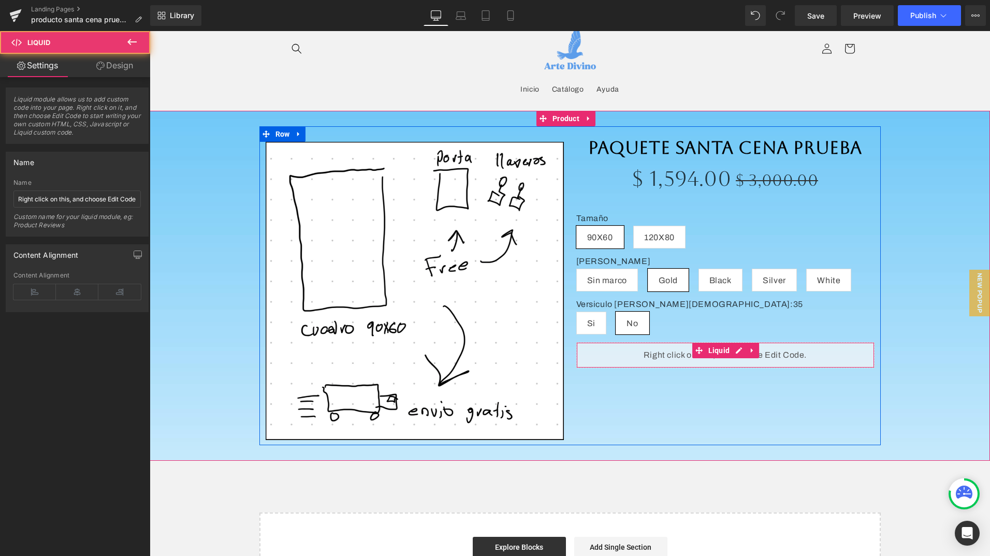
click at [681, 356] on div "Liquid" at bounding box center [725, 355] width 298 height 26
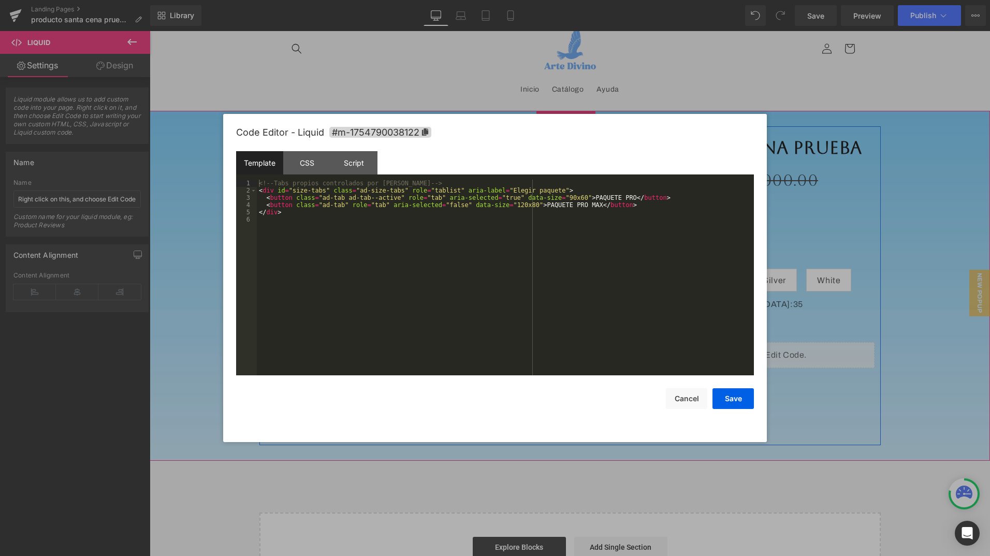
click at [734, 349] on icon at bounding box center [737, 350] width 6 height 6
click at [657, 232] on div "<!-- Tabs propios controlados por JS --> < div id = "size-tabs" class = "ad-siz…" at bounding box center [505, 285] width 497 height 210
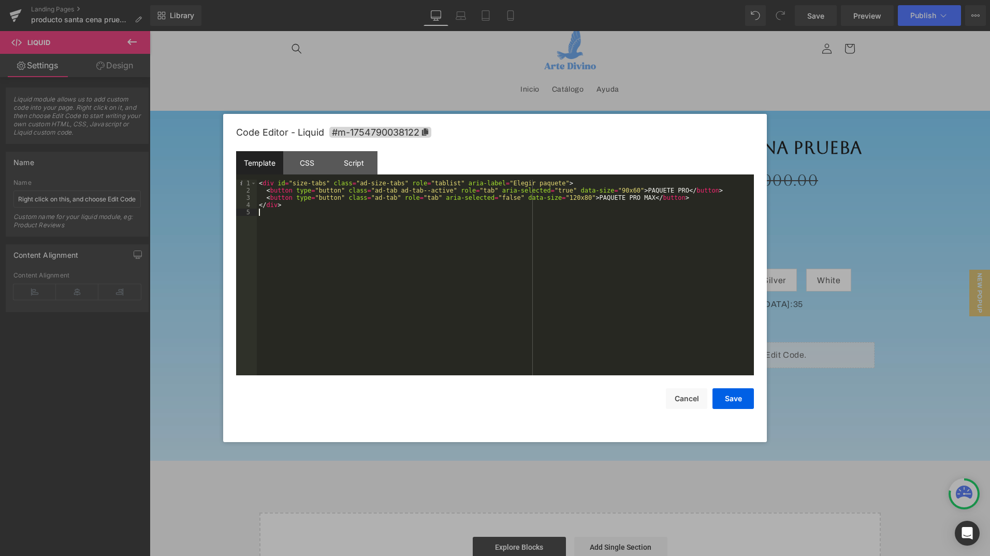
click at [656, 243] on div "< div id = "size-tabs" class = "ad-size-tabs" role = "tablist" aria-label = "El…" at bounding box center [505, 285] width 497 height 210
click at [313, 161] on div "CSS" at bounding box center [306, 162] width 47 height 23
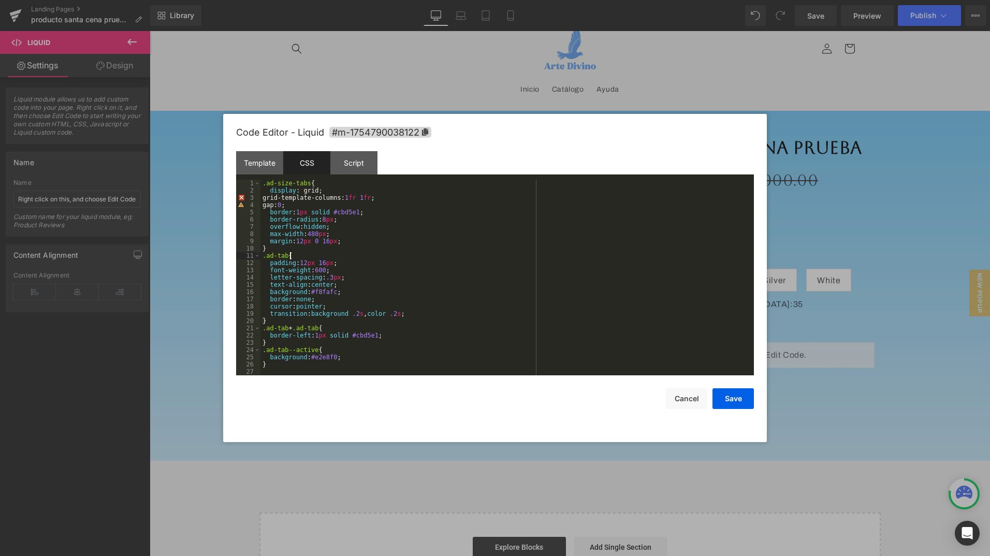
click at [385, 257] on div ".ad-size-tabs { display : grid; grid-template-columns: 1 fr 1 fr ; gap: 0 ; bor…" at bounding box center [506, 285] width 493 height 210
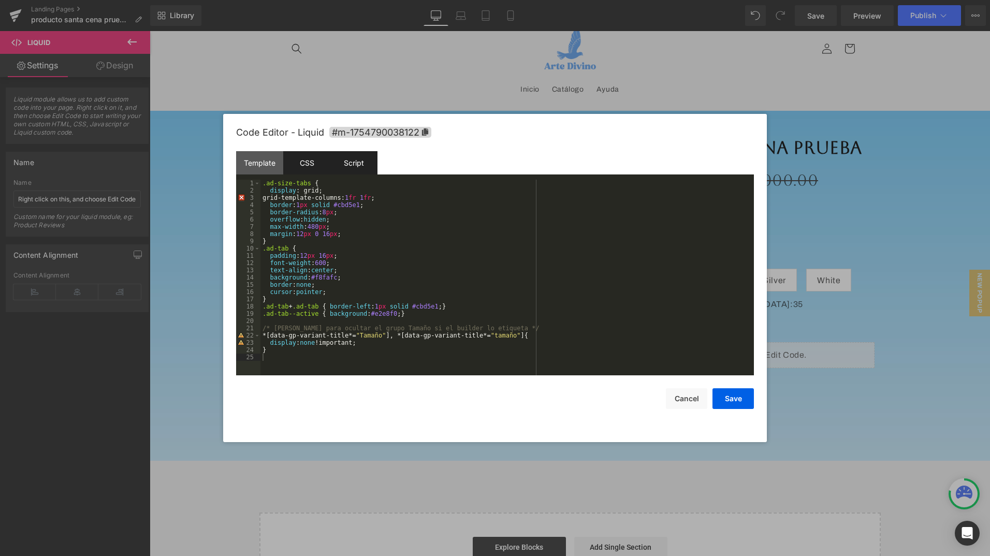
click at [351, 158] on div "Script" at bounding box center [353, 162] width 47 height 23
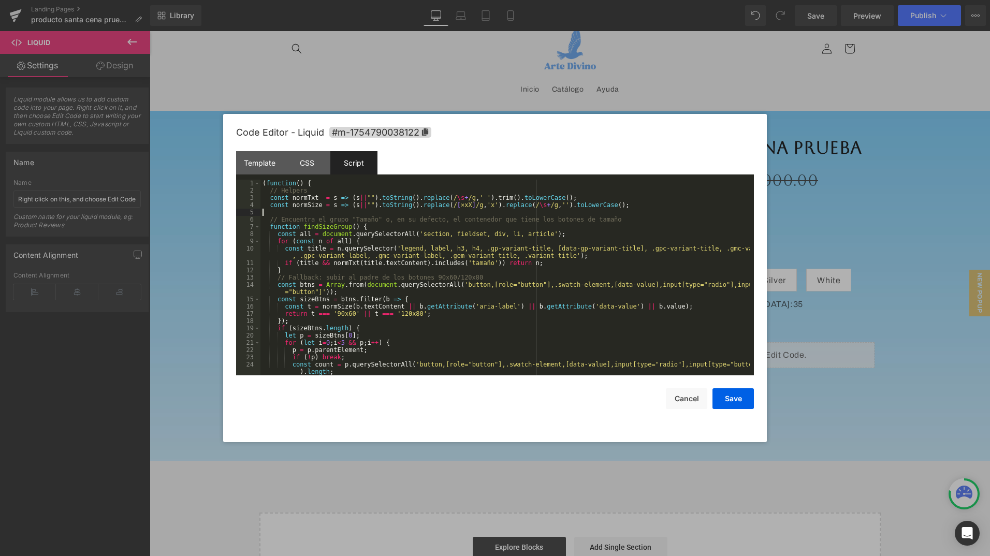
click at [665, 210] on div "( function ( ) { // Helpers const normTxt = s => ( s || "" ) . toString ( ) . r…" at bounding box center [504, 285] width 489 height 210
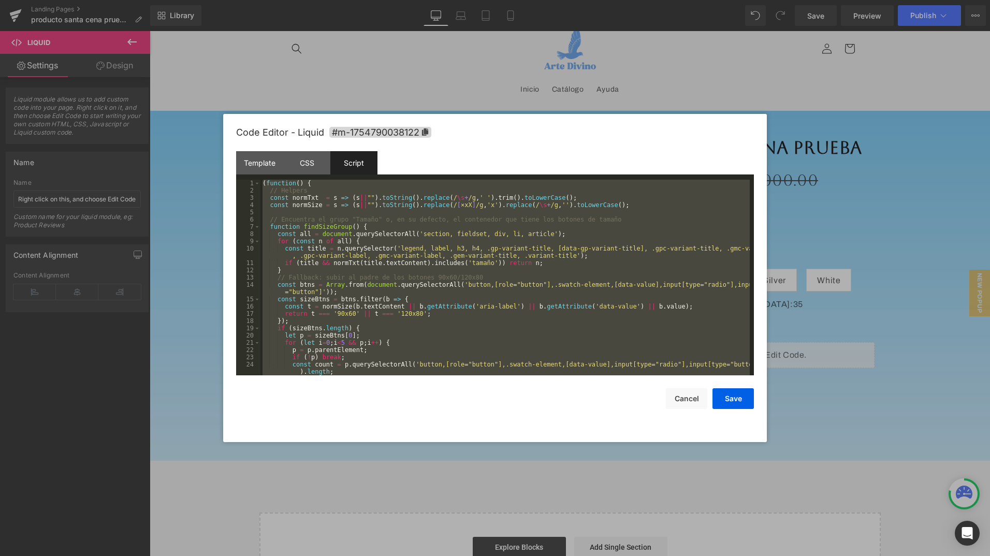
scroll to position [522, 0]
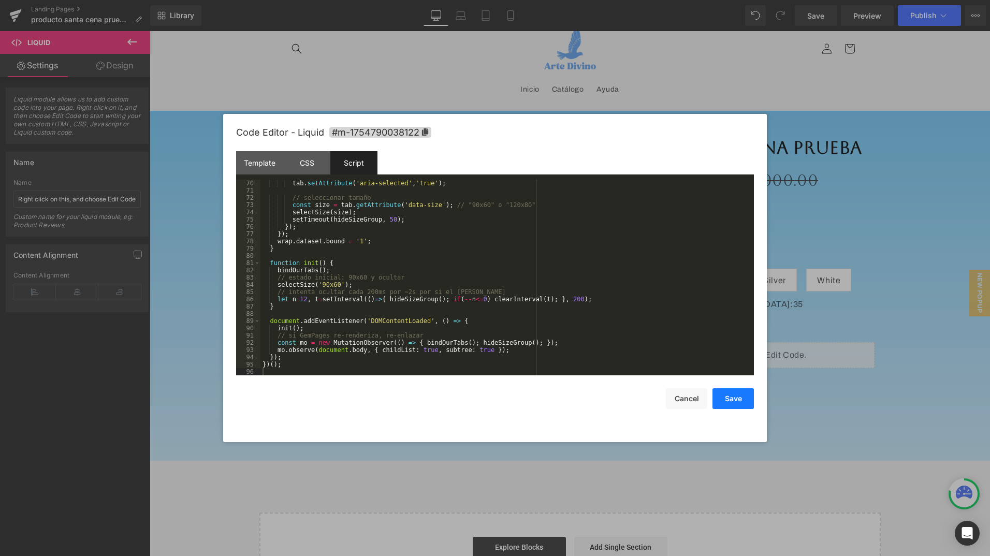
click at [732, 399] on button "Save" at bounding box center [732, 398] width 41 height 21
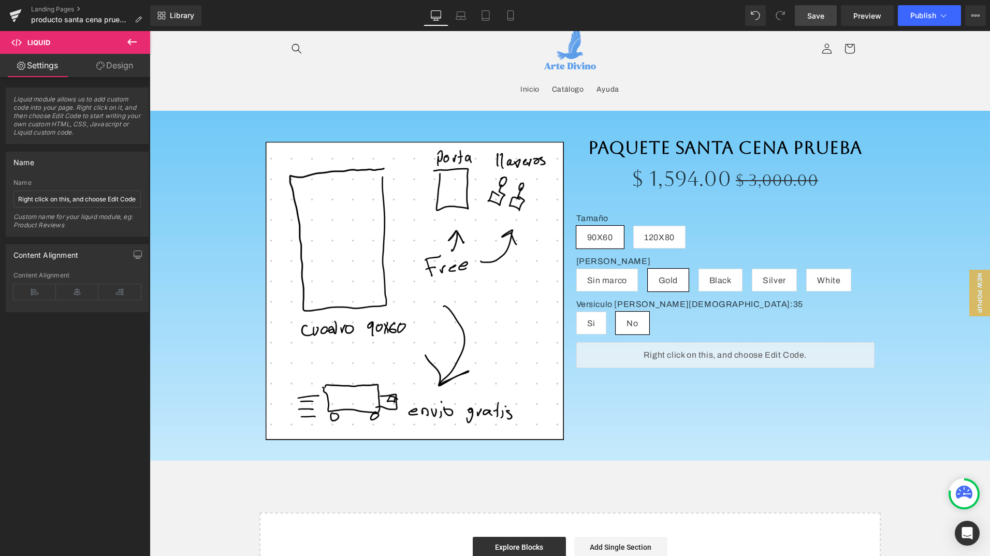
click at [820, 13] on span "Save" at bounding box center [815, 15] width 17 height 11
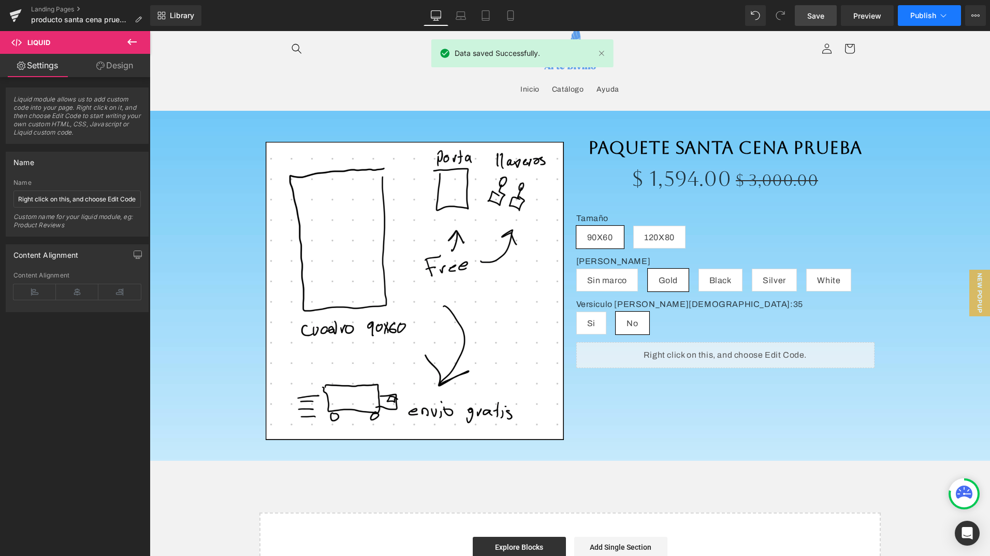
click at [936, 18] on button "Publish" at bounding box center [929, 15] width 63 height 21
click at [868, 22] on link "Preview" at bounding box center [867, 15] width 53 height 21
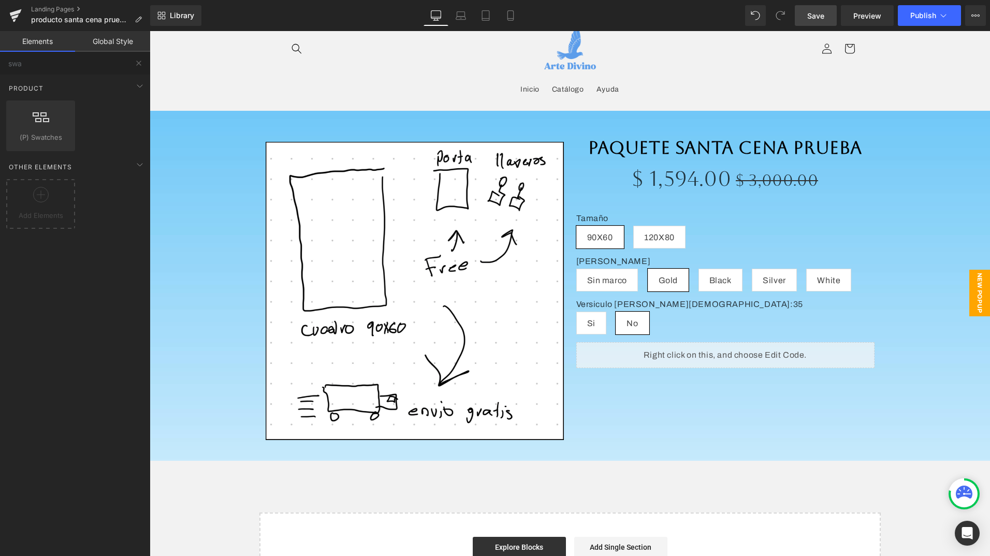
click at [975, 292] on span "New Popup" at bounding box center [979, 293] width 21 height 47
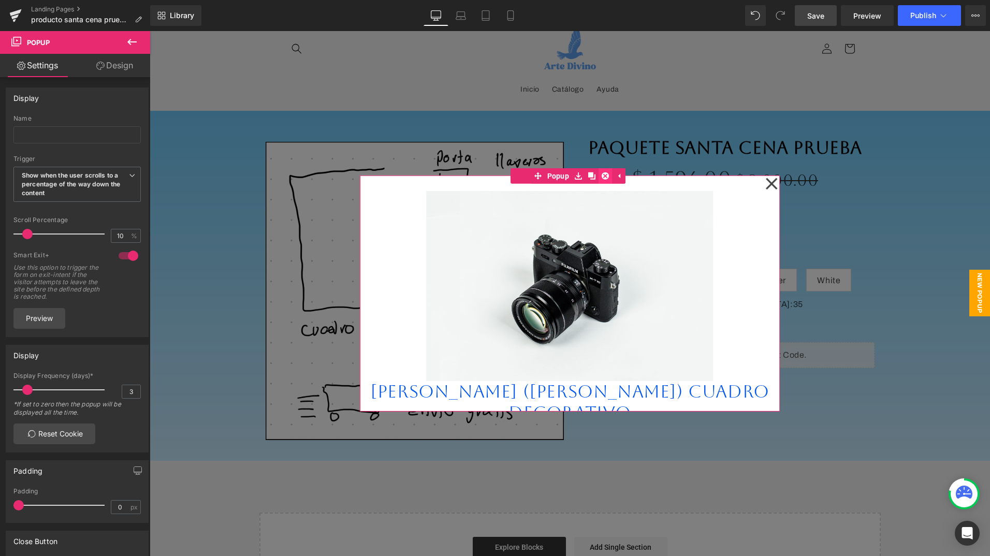
click at [598, 173] on link at bounding box center [604, 176] width 13 height 16
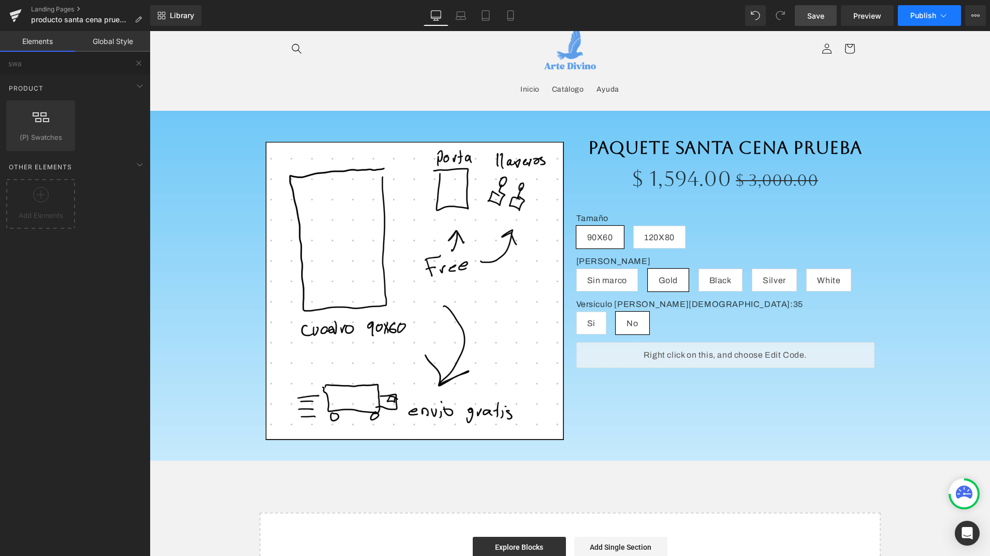
click at [934, 9] on button "Publish" at bounding box center [929, 15] width 63 height 21
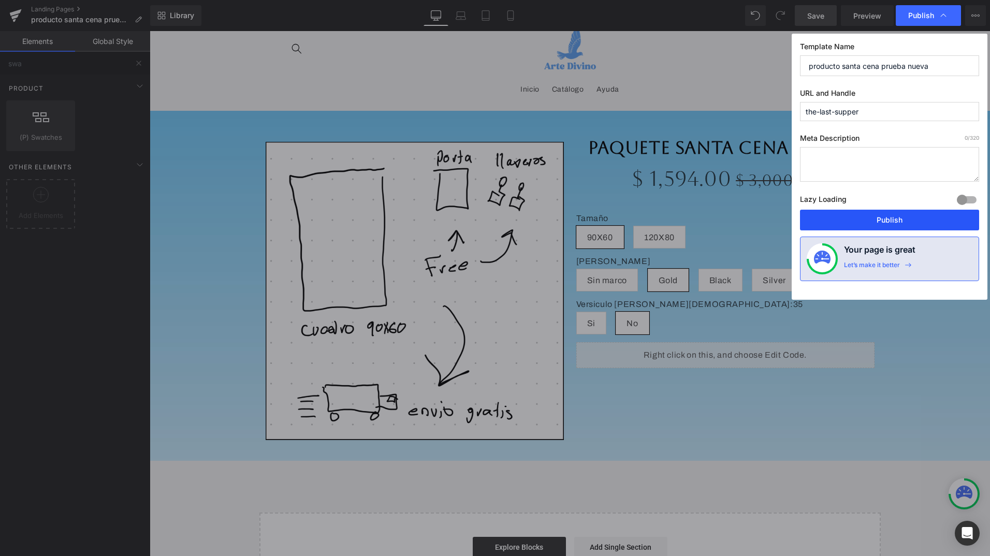
click at [867, 216] on button "Publish" at bounding box center [889, 220] width 179 height 21
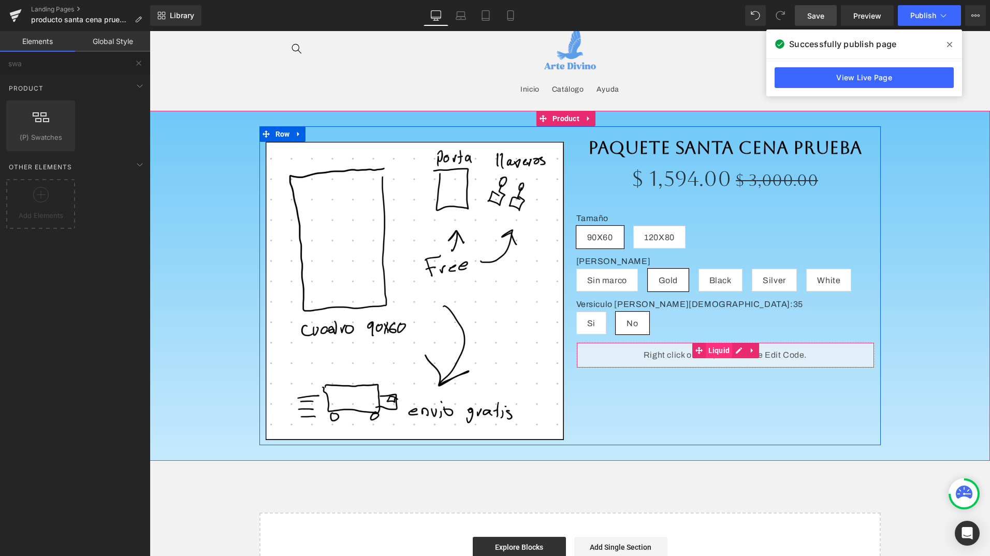
click at [713, 357] on span "Liquid" at bounding box center [719, 351] width 27 height 16
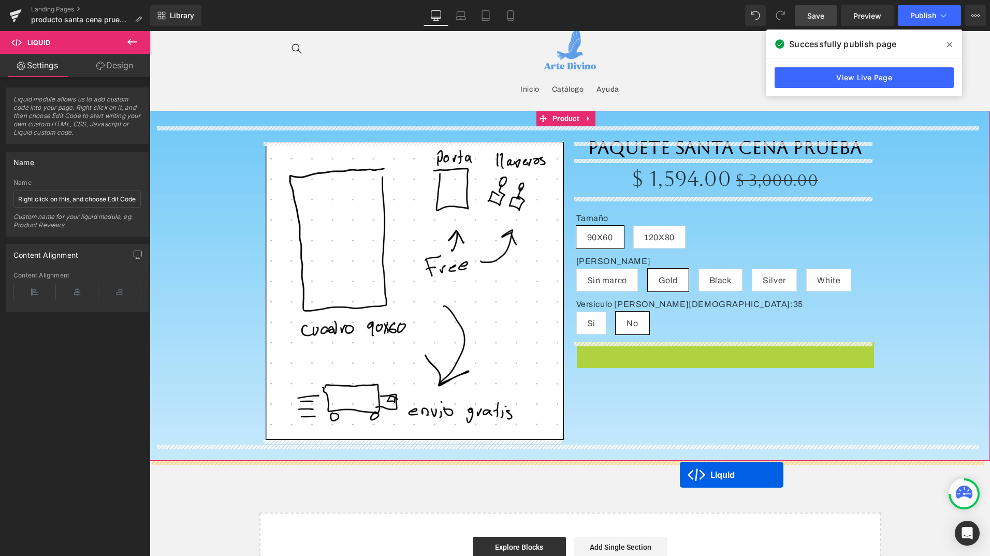
drag, startPoint x: 695, startPoint y: 349, endPoint x: 680, endPoint y: 475, distance: 126.7
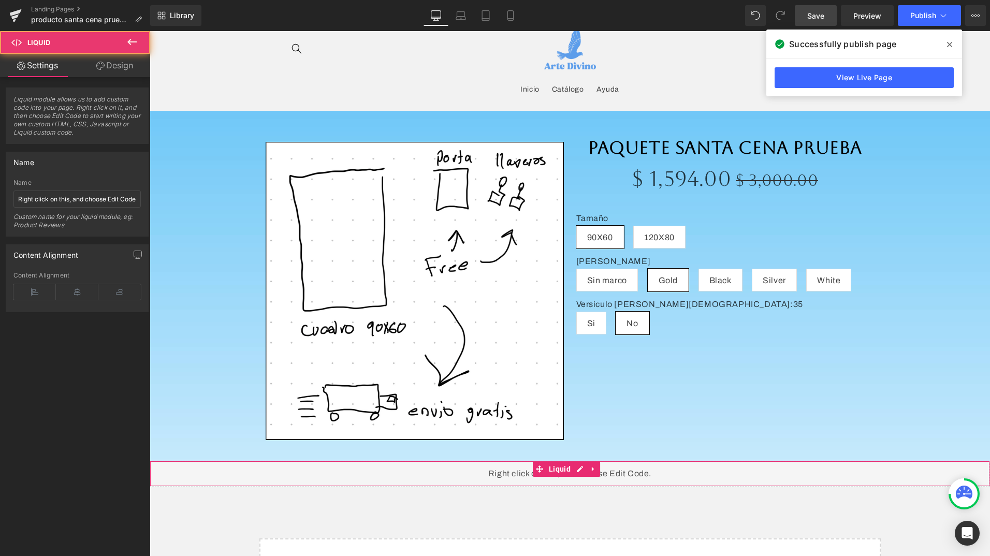
click at [604, 474] on div "Liquid" at bounding box center [570, 474] width 840 height 26
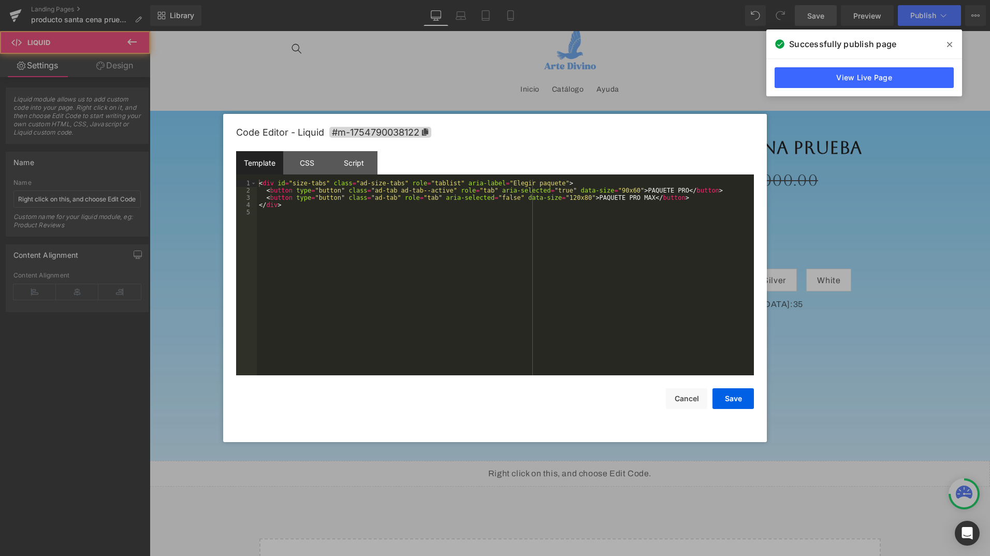
click at [578, 466] on icon at bounding box center [577, 469] width 6 height 6
click at [345, 268] on div "< div id = "size-tabs" class = "ad-size-tabs" role = "tablist" aria-label = "El…" at bounding box center [505, 285] width 497 height 210
click at [304, 162] on div "CSS" at bounding box center [306, 162] width 47 height 23
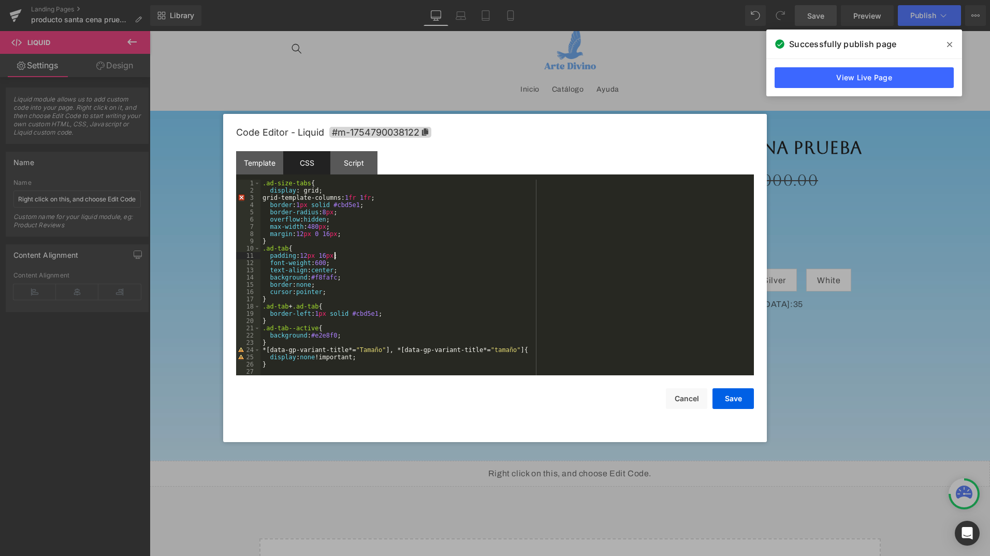
click at [644, 254] on div ".ad-size-tabs { display : grid; grid-template-columns: 1 fr 1 fr ; border : 1 p…" at bounding box center [506, 285] width 493 height 210
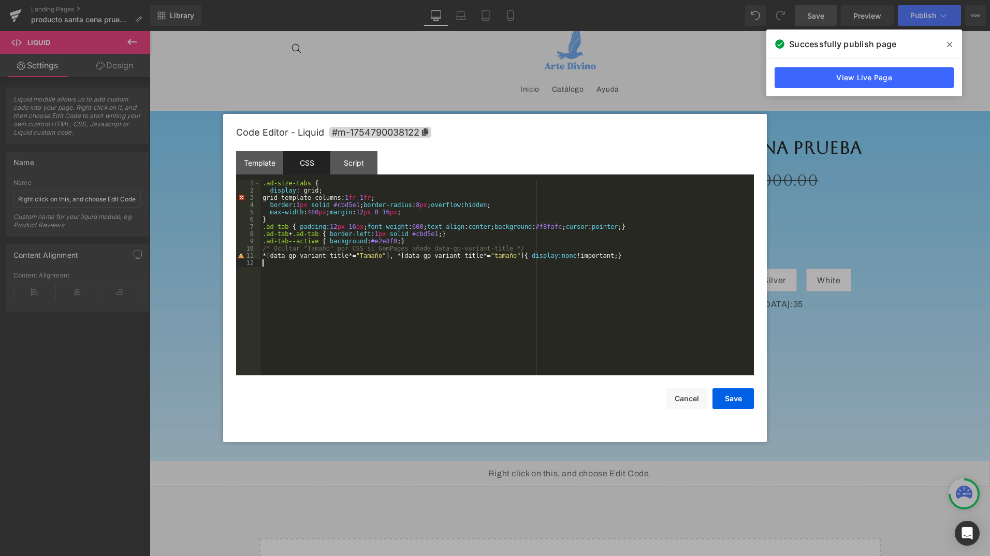
click at [664, 280] on div ".ad-size-tabs { display : grid; grid-template-columns: 1 fr 1 fr ; border : 1 p…" at bounding box center [506, 285] width 493 height 210
click at [350, 161] on div "Script" at bounding box center [353, 162] width 47 height 23
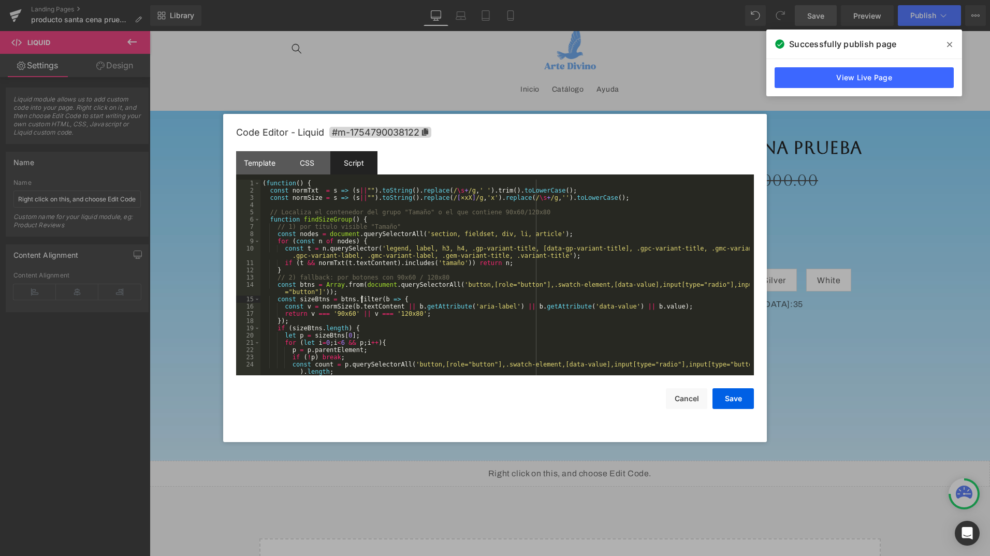
click at [361, 298] on div "( function ( ) { const normTxt = s => ( s || "" ) . toString ( ) . replace ( / …" at bounding box center [504, 285] width 489 height 210
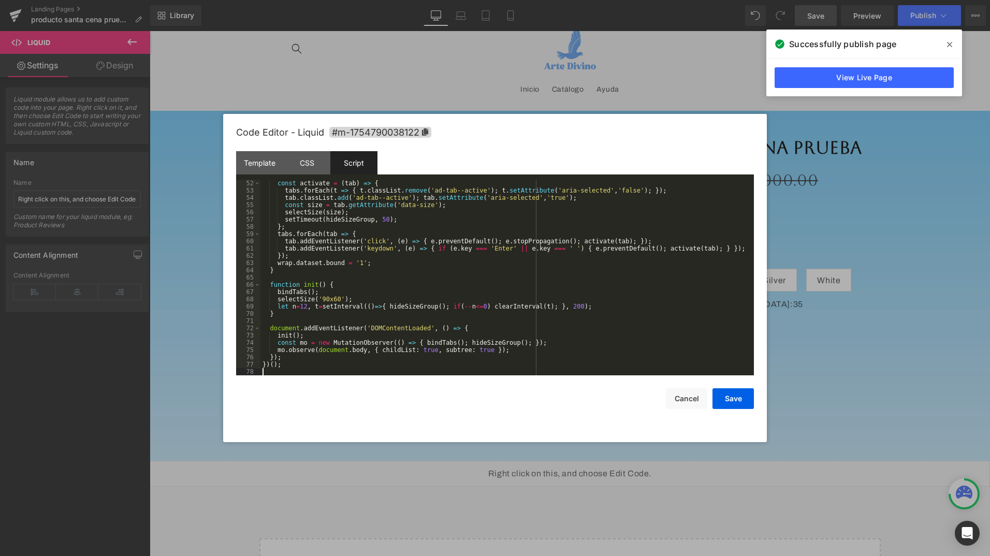
scroll to position [391, 0]
click at [731, 402] on button "Save" at bounding box center [732, 398] width 41 height 21
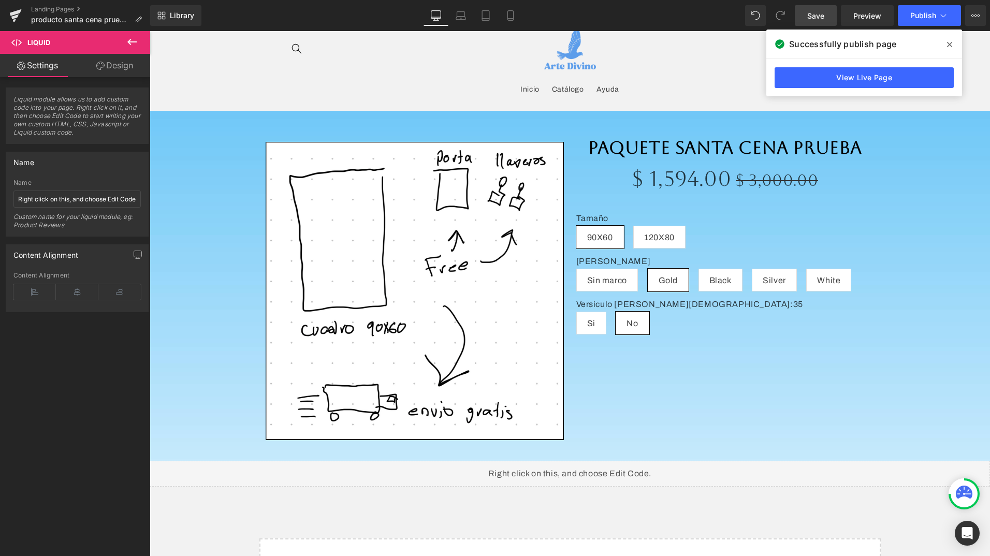
click at [815, 17] on span "Save" at bounding box center [815, 15] width 17 height 11
click at [947, 45] on icon at bounding box center [949, 44] width 5 height 8
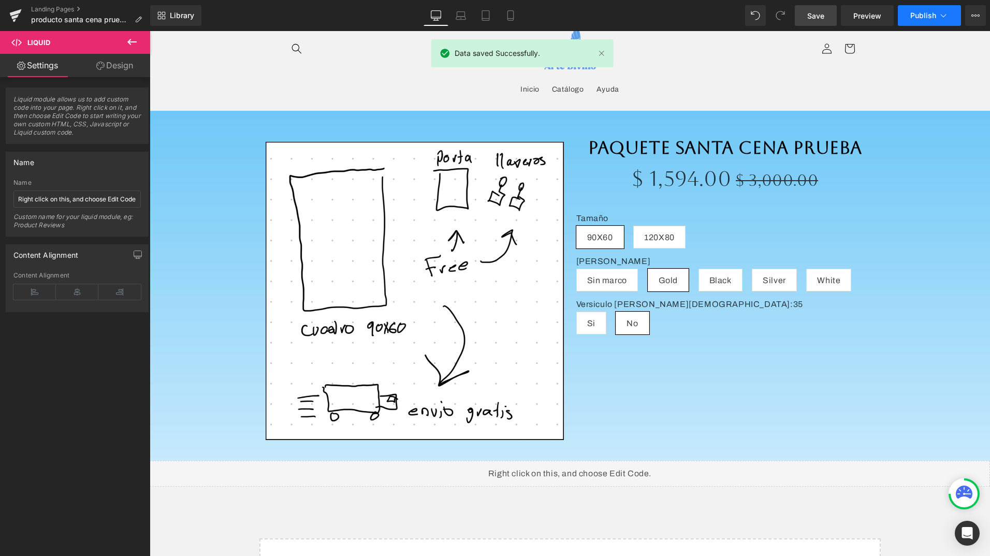
click at [944, 17] on icon at bounding box center [943, 15] width 10 height 10
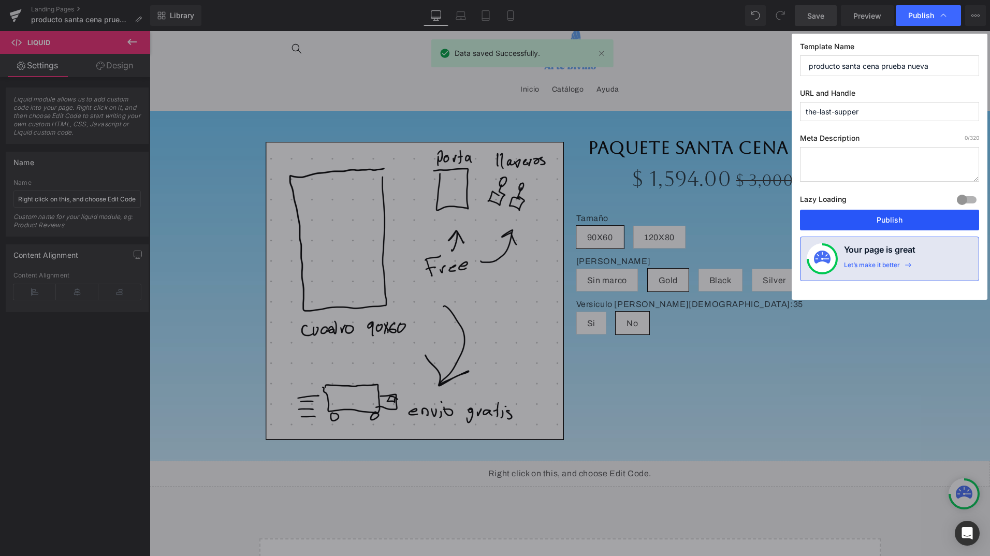
click at [890, 219] on button "Publish" at bounding box center [889, 220] width 179 height 21
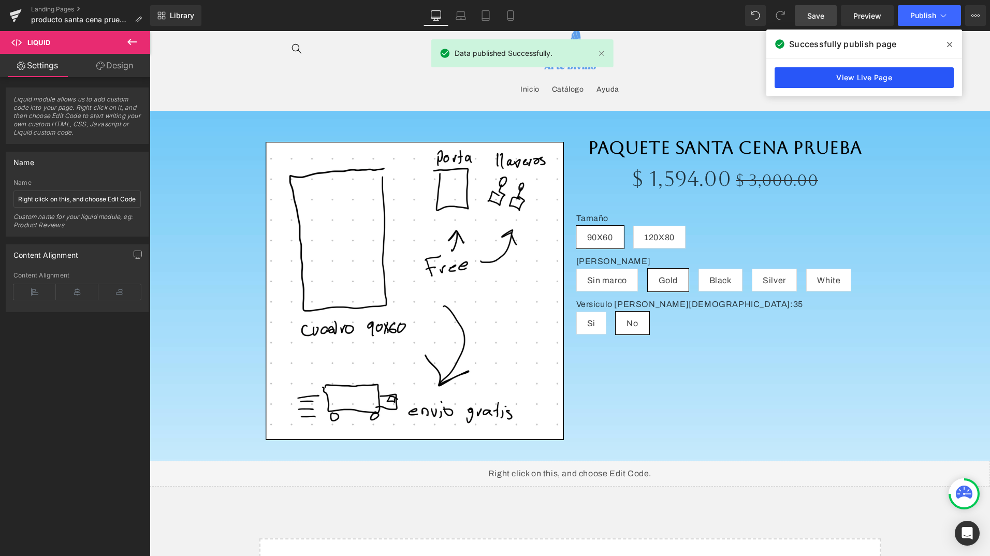
click at [840, 72] on link "View Live Page" at bounding box center [863, 77] width 179 height 21
